Goal: Information Seeking & Learning: Learn about a topic

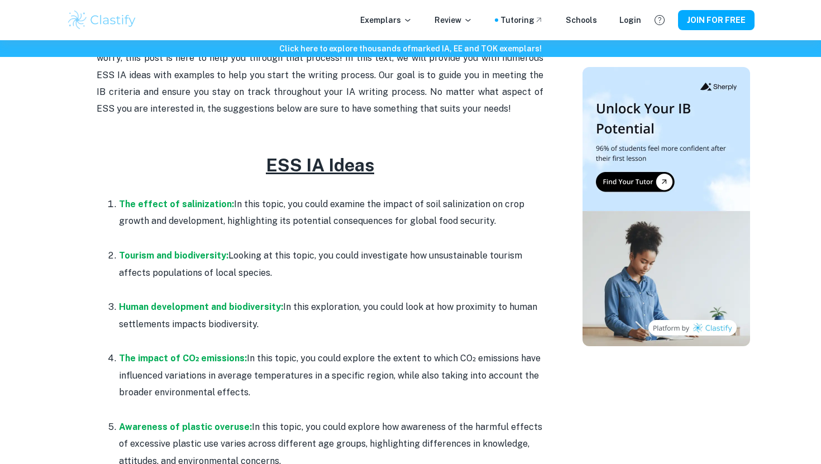
scroll to position [462, 0]
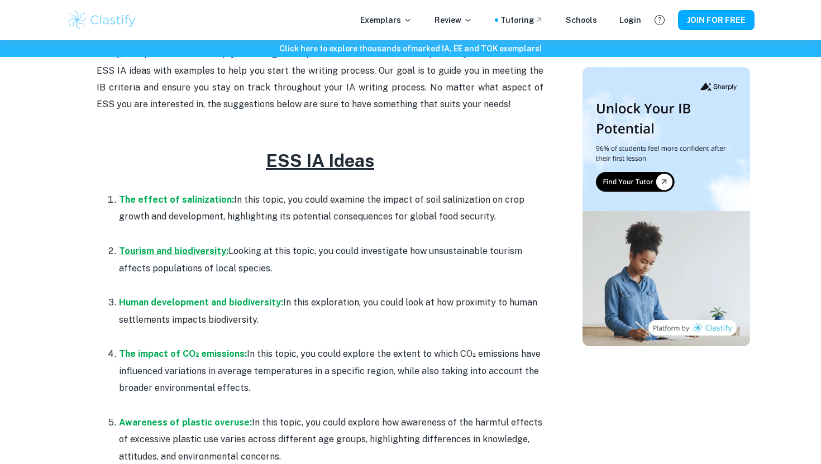
click at [155, 253] on strong "Tourism and biodiversity:" at bounding box center [173, 251] width 109 height 11
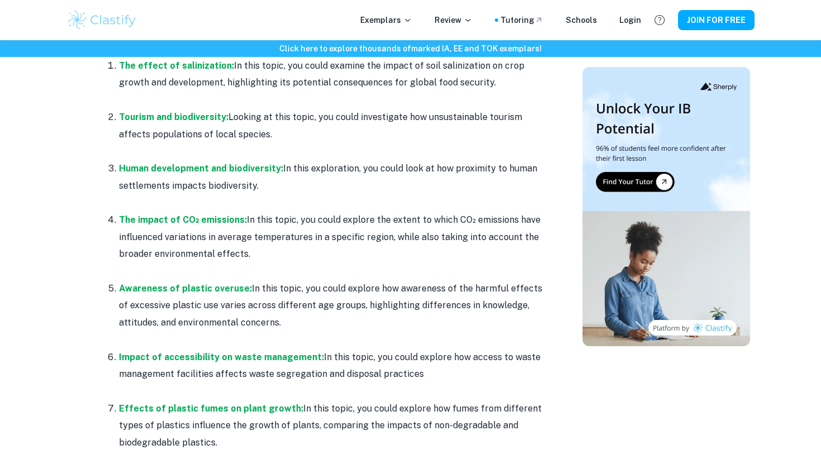
scroll to position [609, 0]
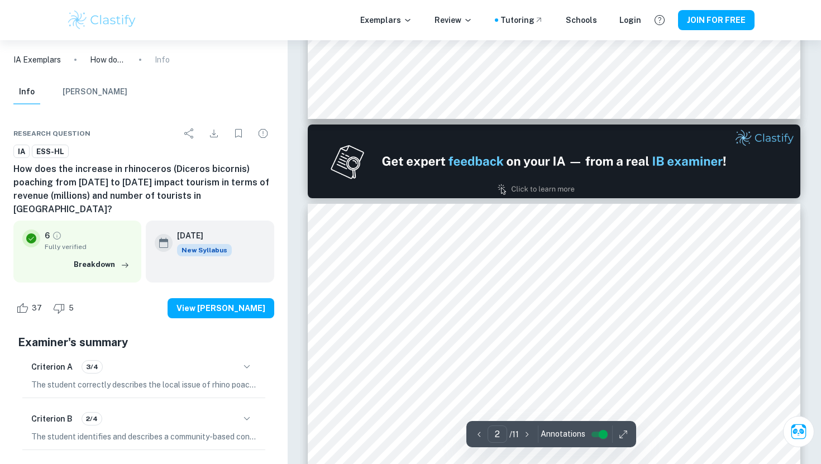
scroll to position [577, 0]
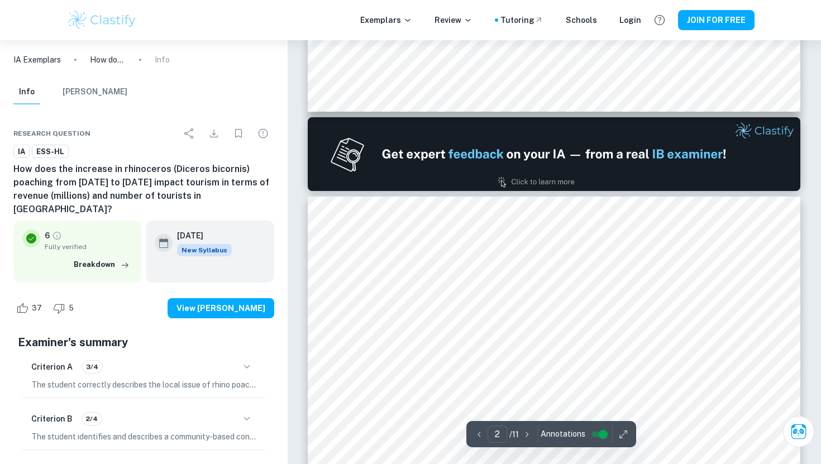
type input "1"
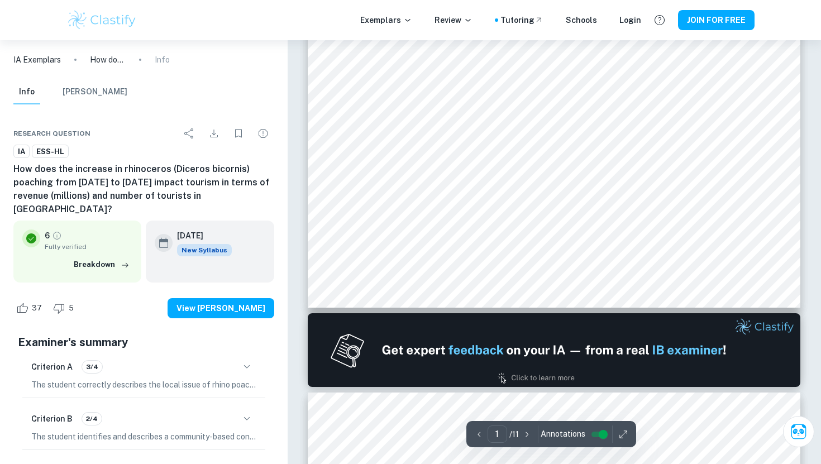
scroll to position [0, 0]
